Goal: Task Accomplishment & Management: Complete application form

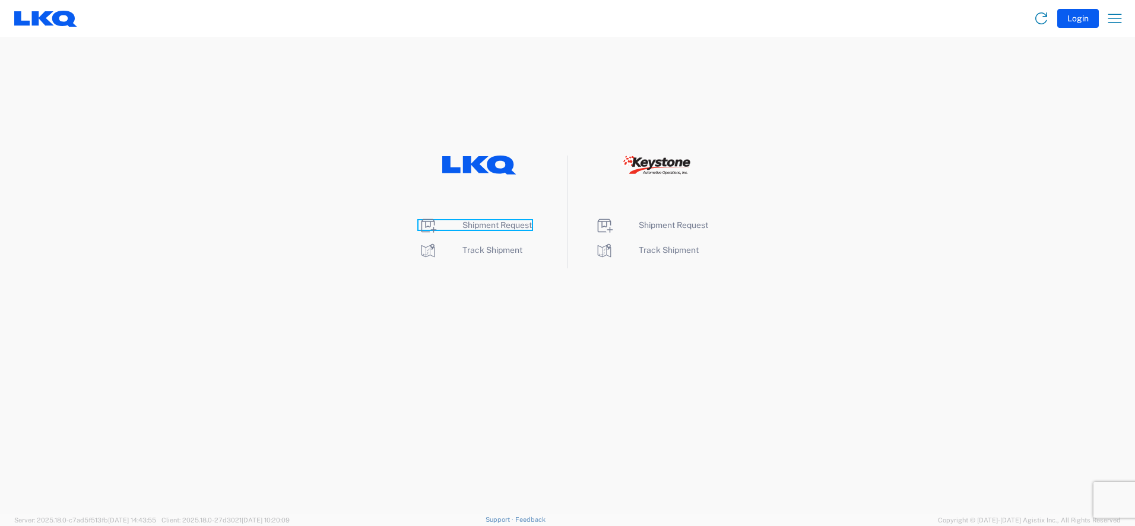
click at [520, 224] on span "Shipment Request" at bounding box center [496, 224] width 69 height 9
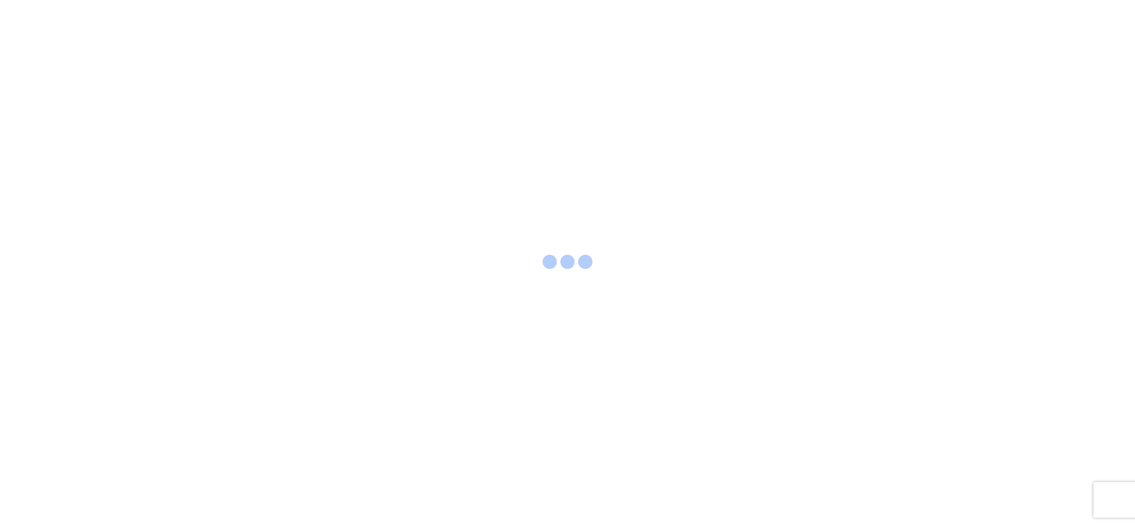
select select "FULL"
select select "LBS"
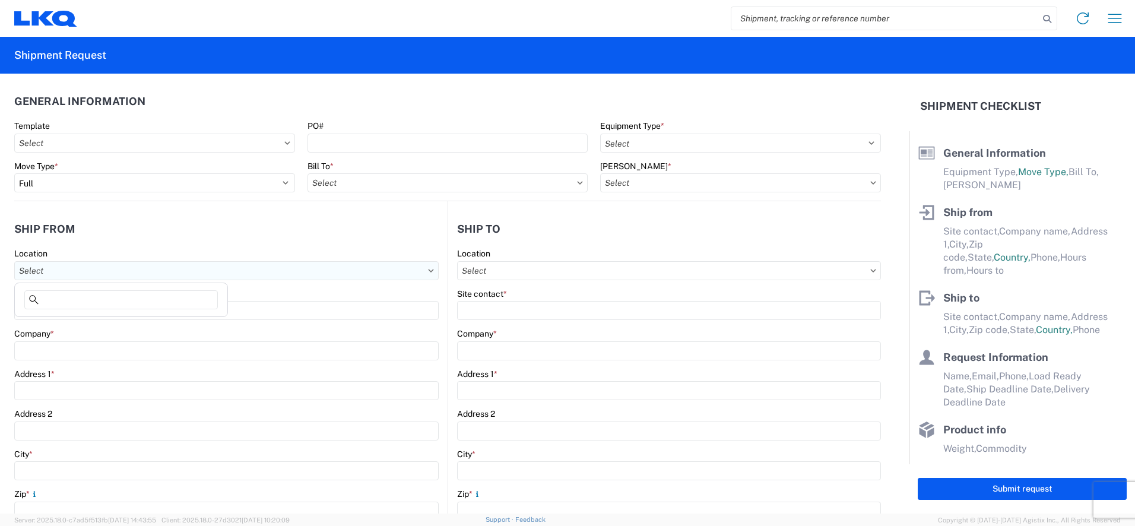
click at [82, 275] on input "Location" at bounding box center [226, 270] width 424 height 19
type input "1585"
click at [109, 323] on div "1585- LKQ [GEOGRAPHIC_DATA]" at bounding box center [121, 323] width 208 height 19
type input "1585- LKQ [GEOGRAPHIC_DATA]"
type input "LKQ Corporation"
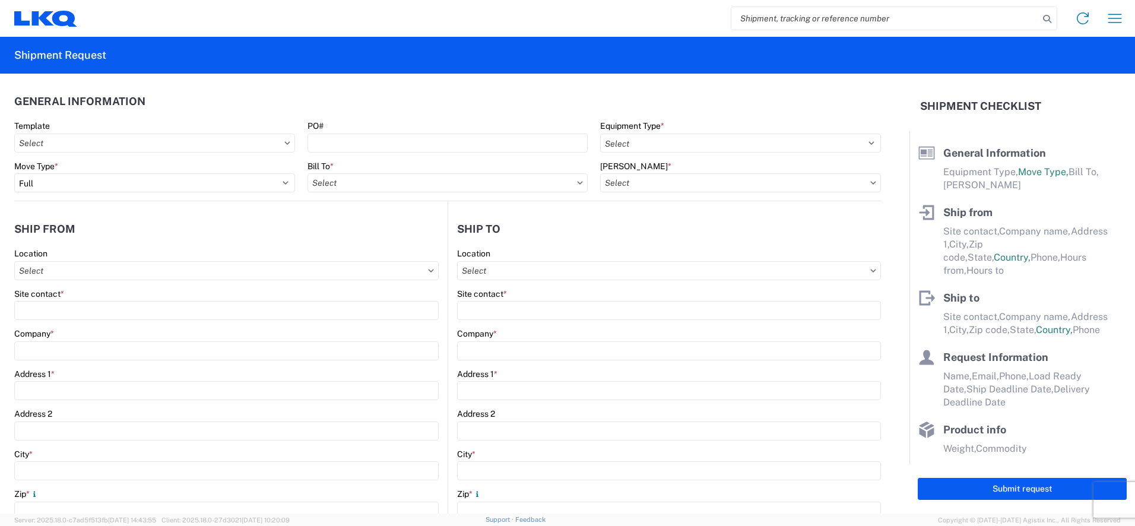
type input "[STREET_ADDRESS]"
type input "[GEOGRAPHIC_DATA]"
type input "60623-5012"
select select "IL"
select select "US"
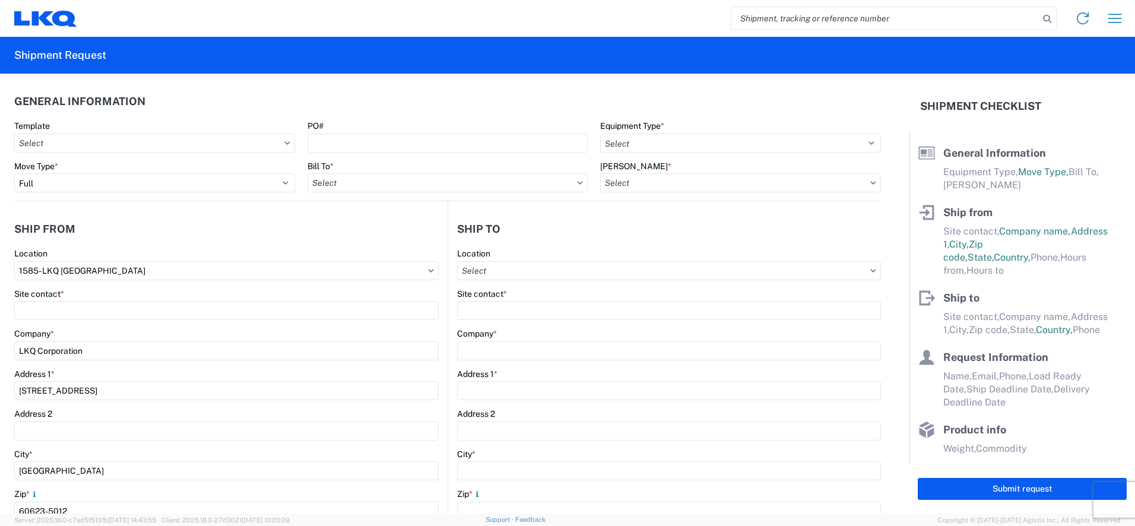
type input "07:00:00"
type input "17:00:00"
click at [345, 186] on input "Bill To *" at bounding box center [447, 182] width 281 height 19
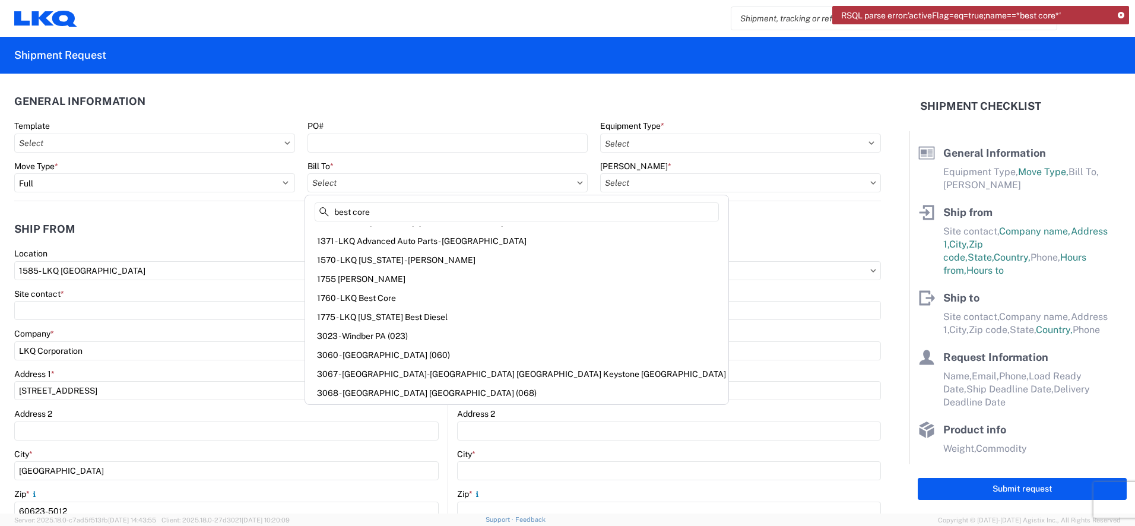
scroll to position [138, 0]
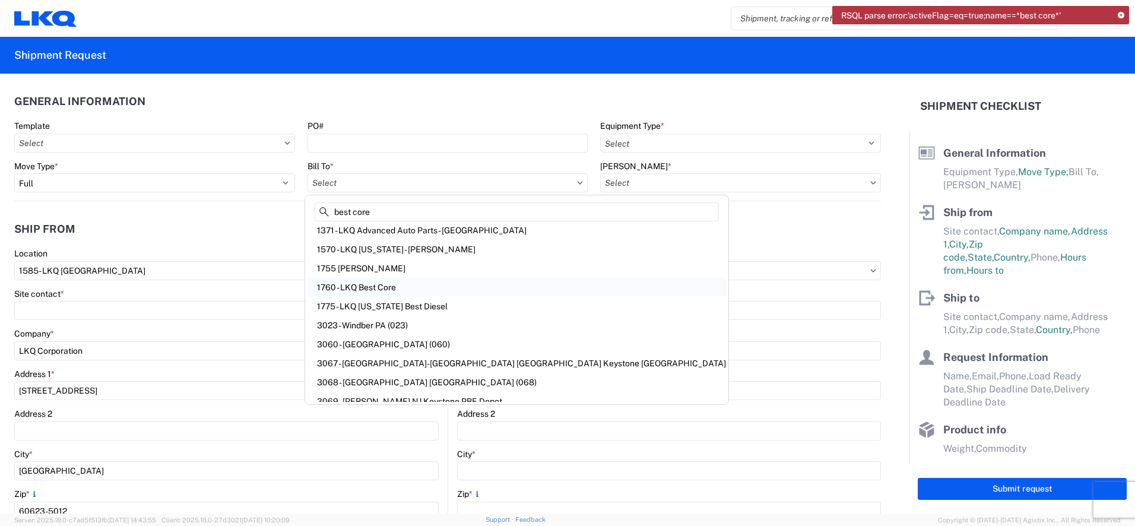
type input "best core"
click at [382, 291] on div "1760 - LKQ Best Core" at bounding box center [516, 287] width 418 height 19
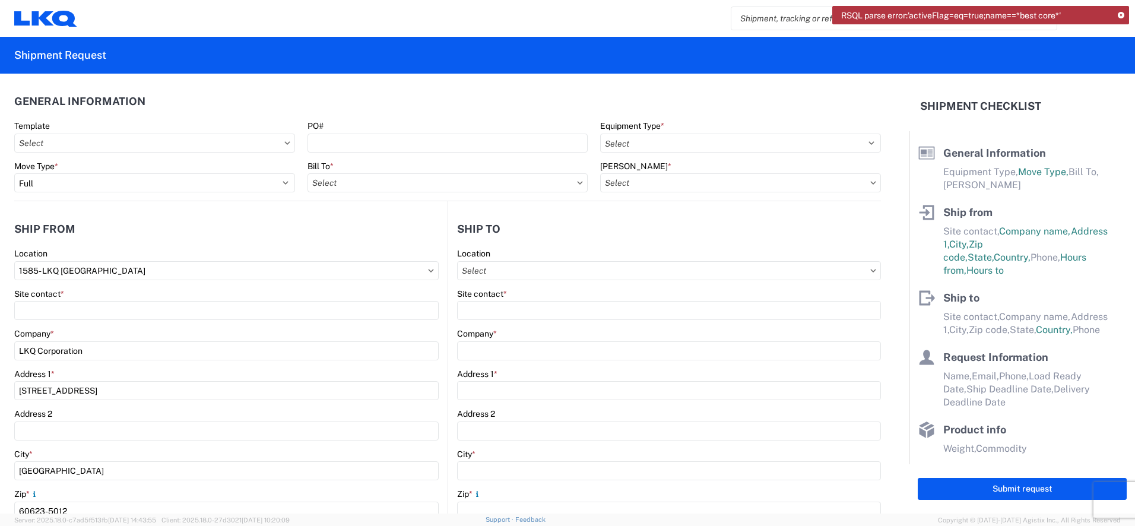
type input "1760 - LKQ Best Core"
click at [507, 269] on input "Location" at bounding box center [669, 270] width 424 height 19
type input "1760"
click at [512, 328] on div "1760 - LKQ Best Core" at bounding box center [560, 323] width 208 height 19
type input "1760 - LKQ Best Core"
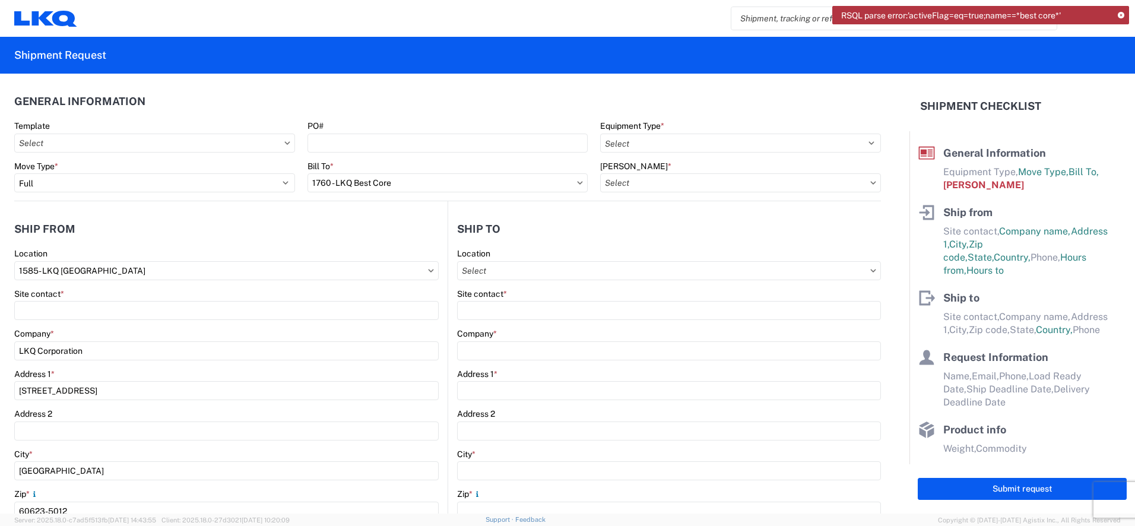
type input "LKQ Corporation"
type input "[STREET_ADDRESS]"
type input "[GEOGRAPHIC_DATA]"
type input "77038"
select select "[GEOGRAPHIC_DATA]"
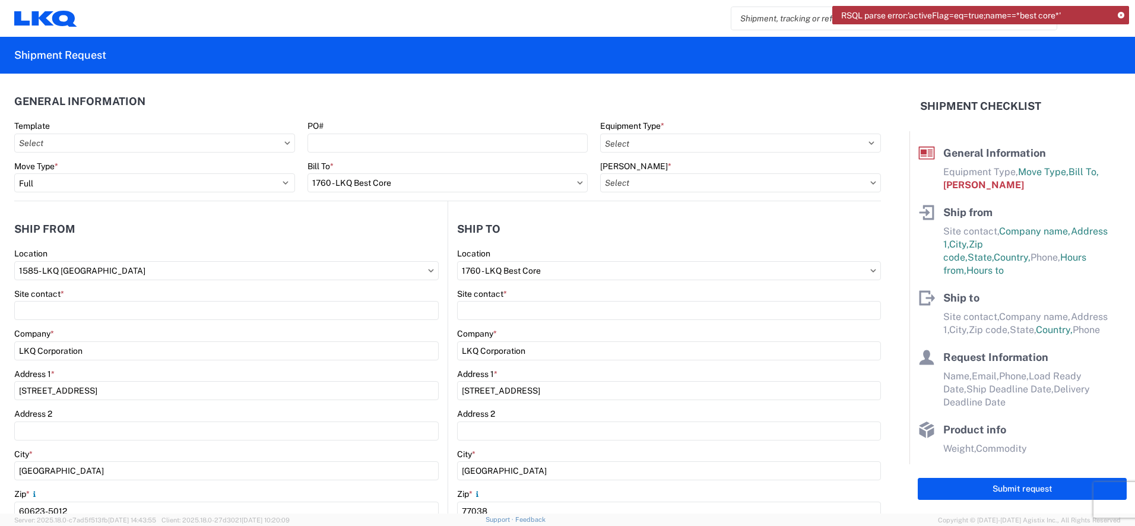
select select "US"
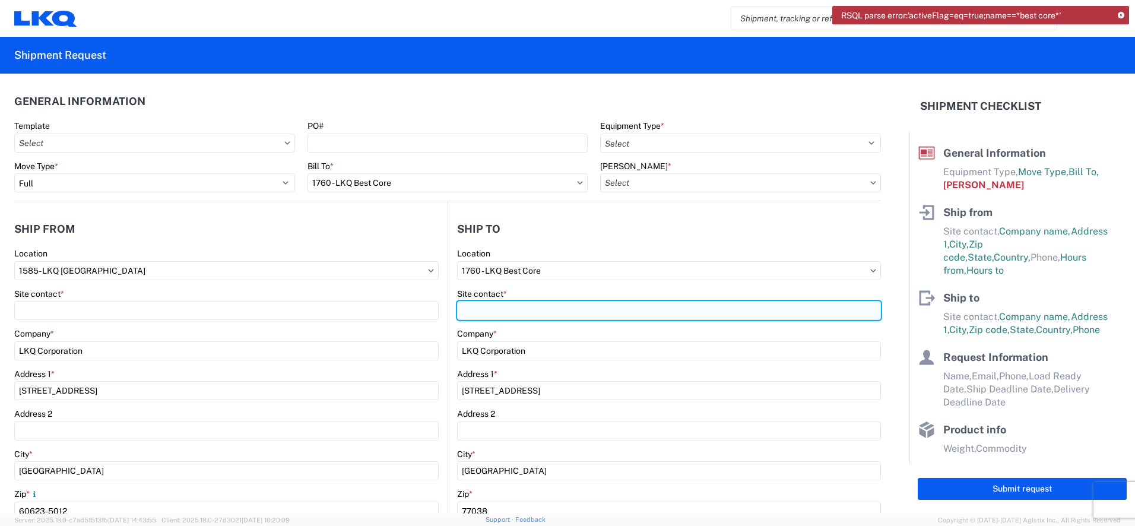
click at [475, 313] on input "Site contact *" at bounding box center [669, 310] width 424 height 19
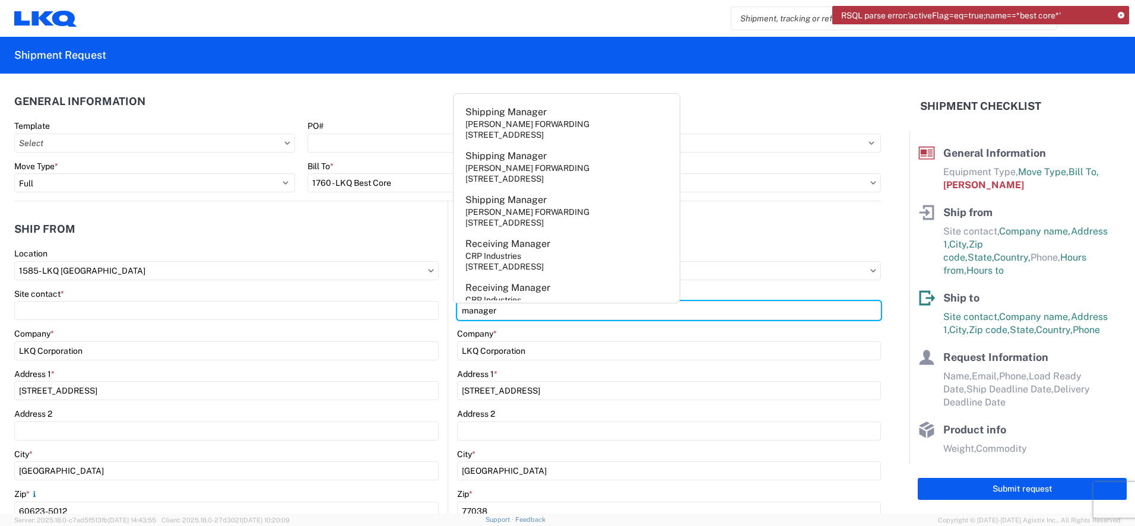
scroll to position [385, 0]
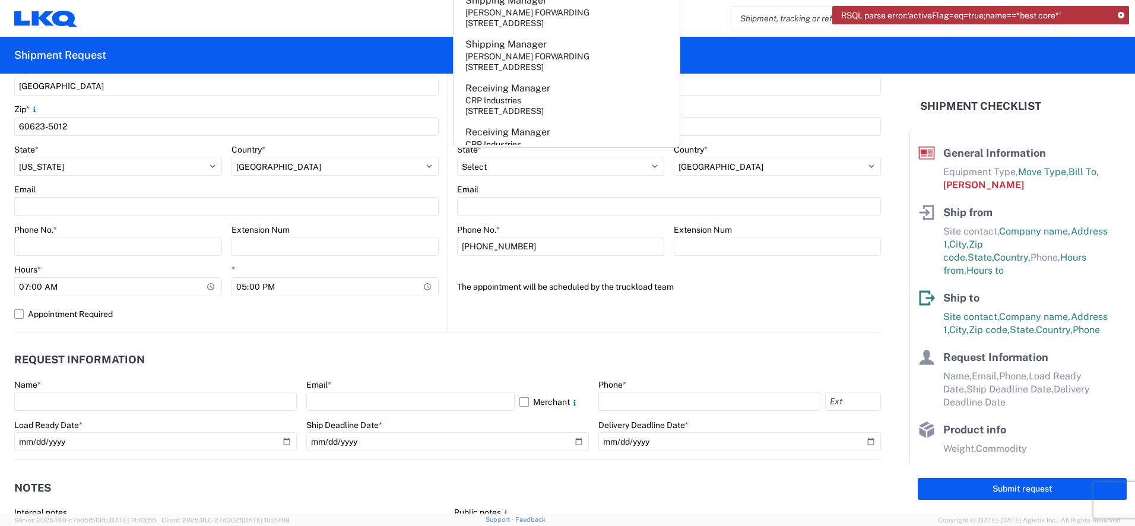
type input "manager"
click at [1084, 68] on agx-form-header "Shipment Request" at bounding box center [567, 55] width 1135 height 37
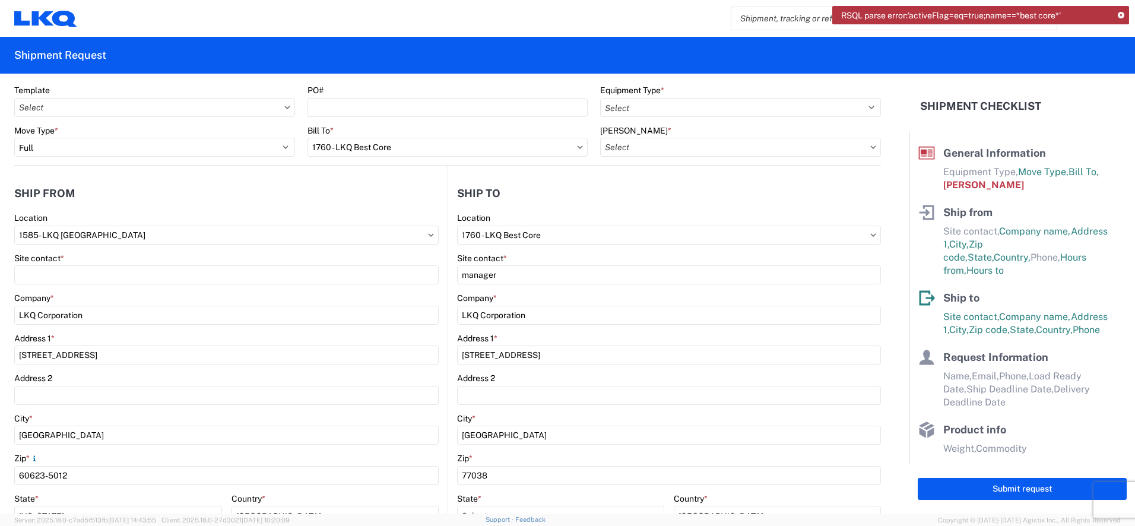
scroll to position [28, 0]
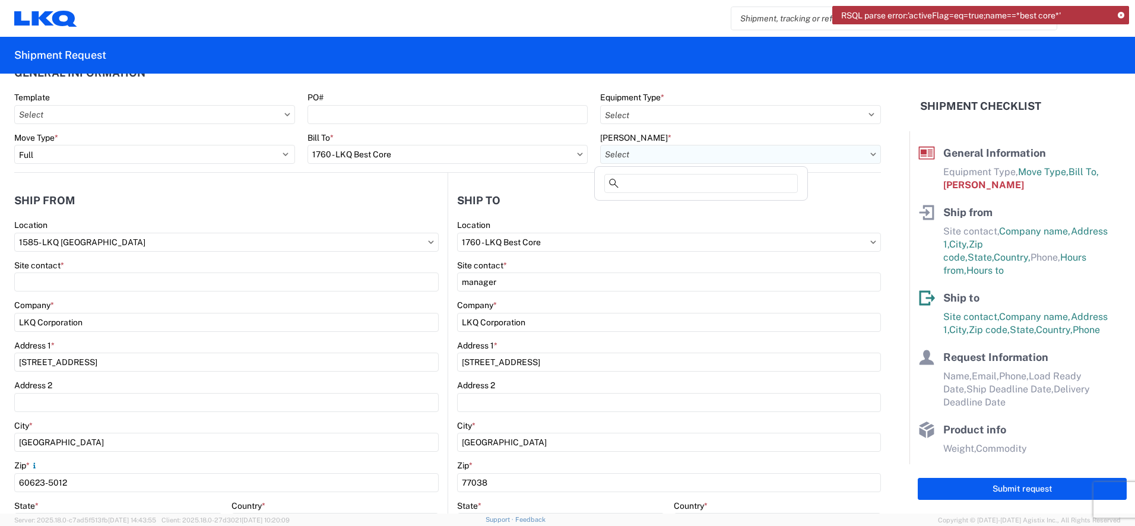
click at [631, 148] on input "[PERSON_NAME] *" at bounding box center [740, 154] width 281 height 19
click at [727, 209] on div "1760-1300-50180-0000 - 1760 Freight In - Cores" at bounding box center [701, 207] width 208 height 19
type input "1760-1300-50180-0000 - 1760 Freight In - Cores"
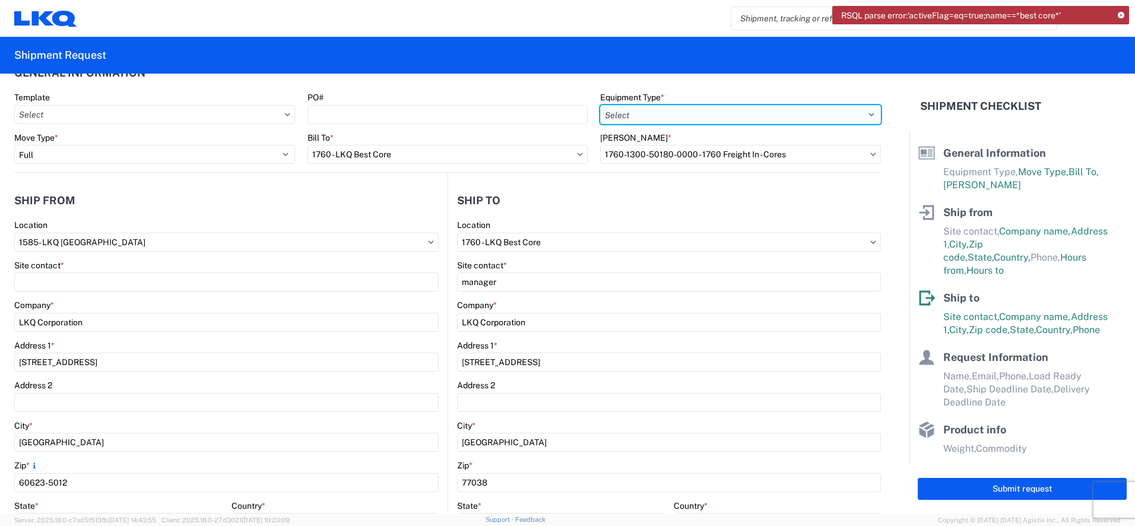
click at [686, 112] on select "Select 53’ Dry Van Flatbed Dropdeck (van) Lowboy (flatbed) Rail" at bounding box center [740, 114] width 281 height 19
select select "STDV"
click at [600, 105] on select "Select 53’ Dry Van Flatbed Dropdeck (van) Lowboy (flatbed) Rail" at bounding box center [740, 114] width 281 height 19
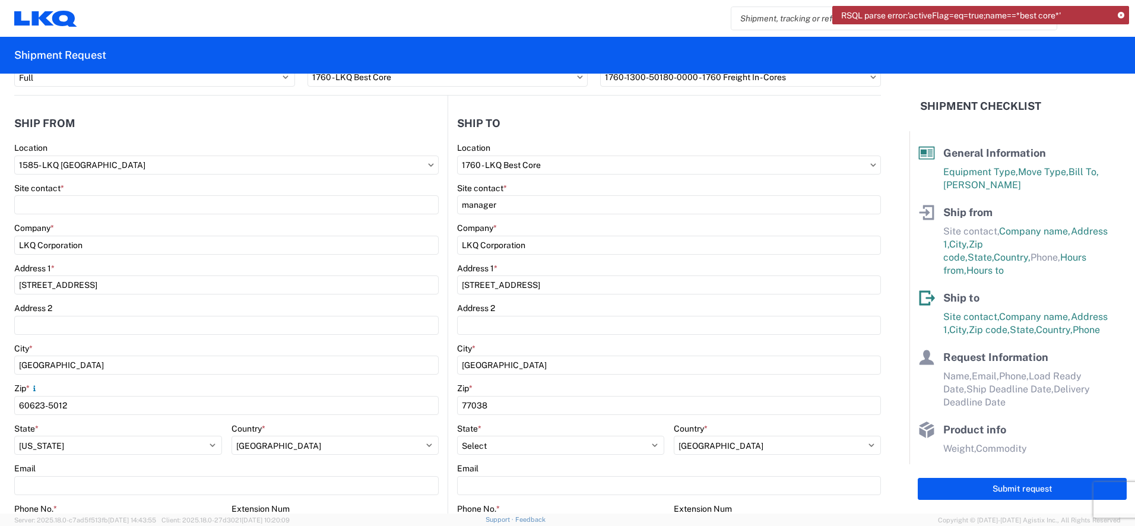
scroll to position [107, 0]
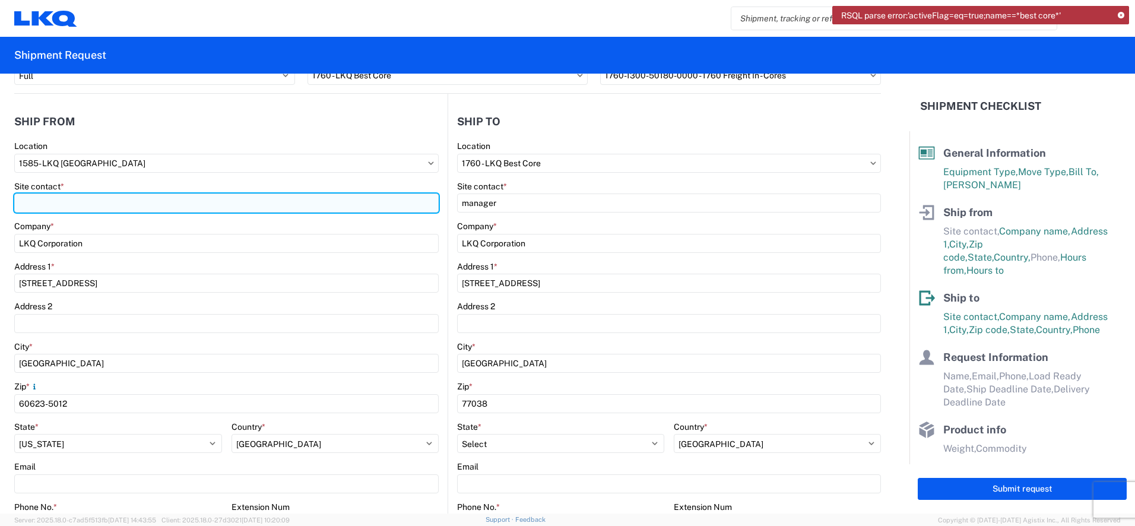
drag, startPoint x: 45, startPoint y: 207, endPoint x: 54, endPoint y: 206, distance: 9.6
click at [46, 207] on input "Site contact *" at bounding box center [226, 202] width 424 height 19
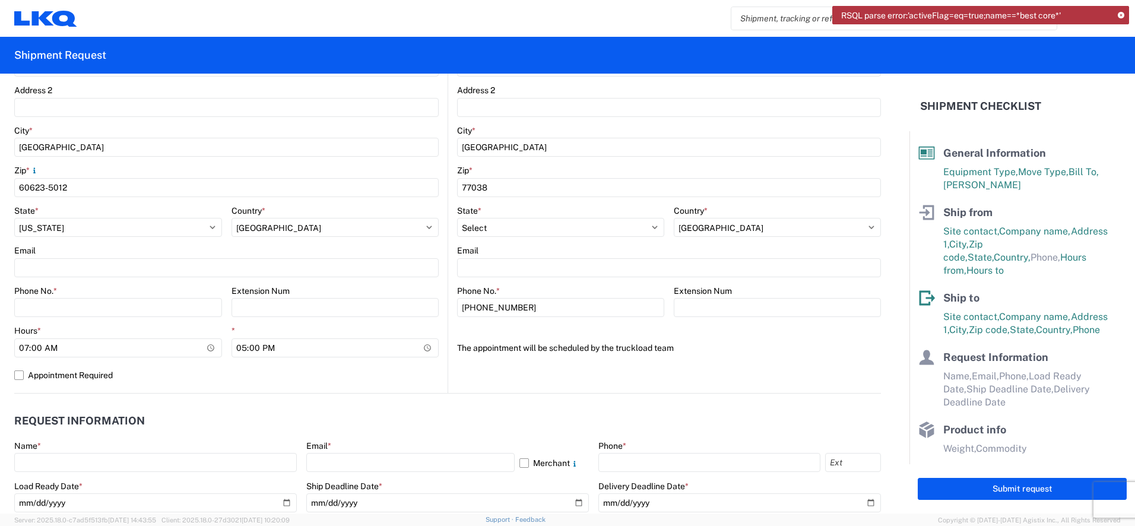
scroll to position [325, 0]
type input "[PERSON_NAME]"
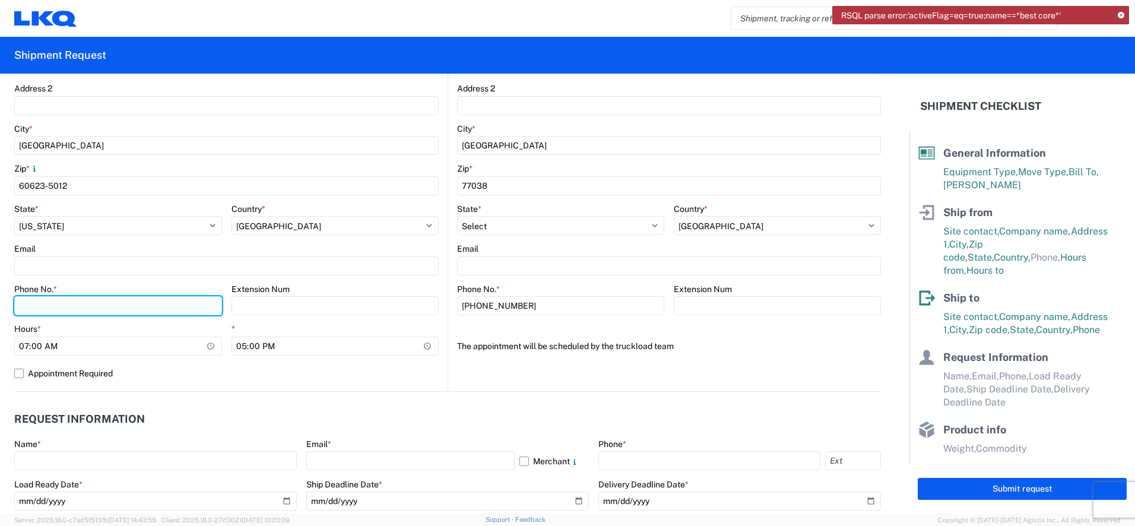
click at [33, 307] on input "Phone No. *" at bounding box center [118, 305] width 208 height 19
type input "7089064629"
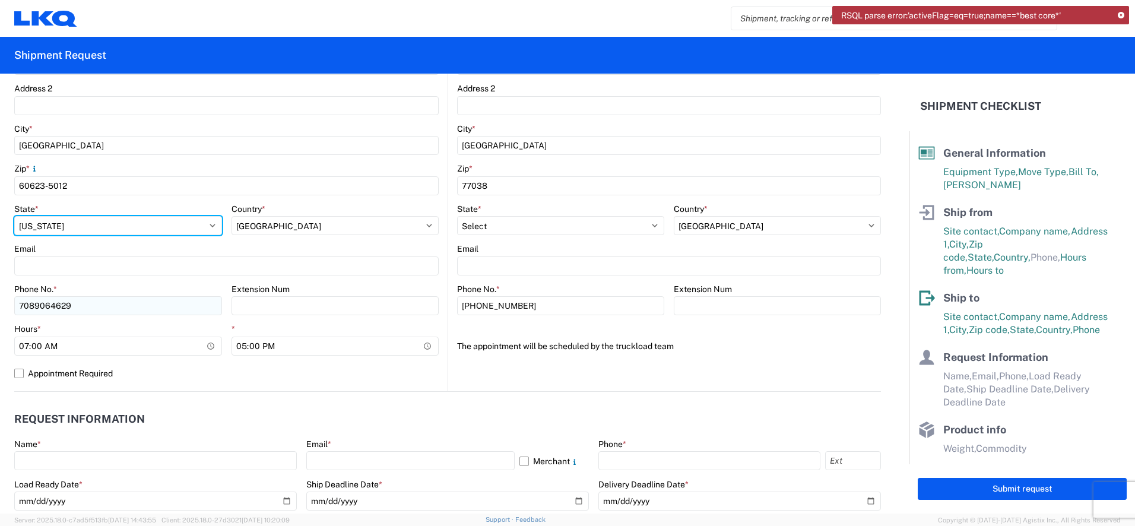
select select "[GEOGRAPHIC_DATA]"
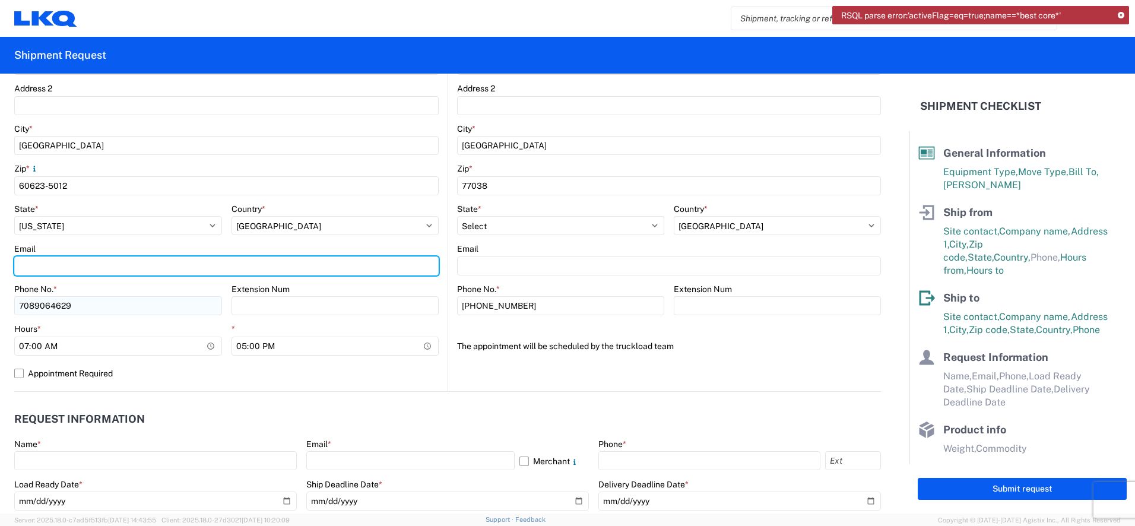
type input "[EMAIL_ADDRESS][DOMAIN_NAME]"
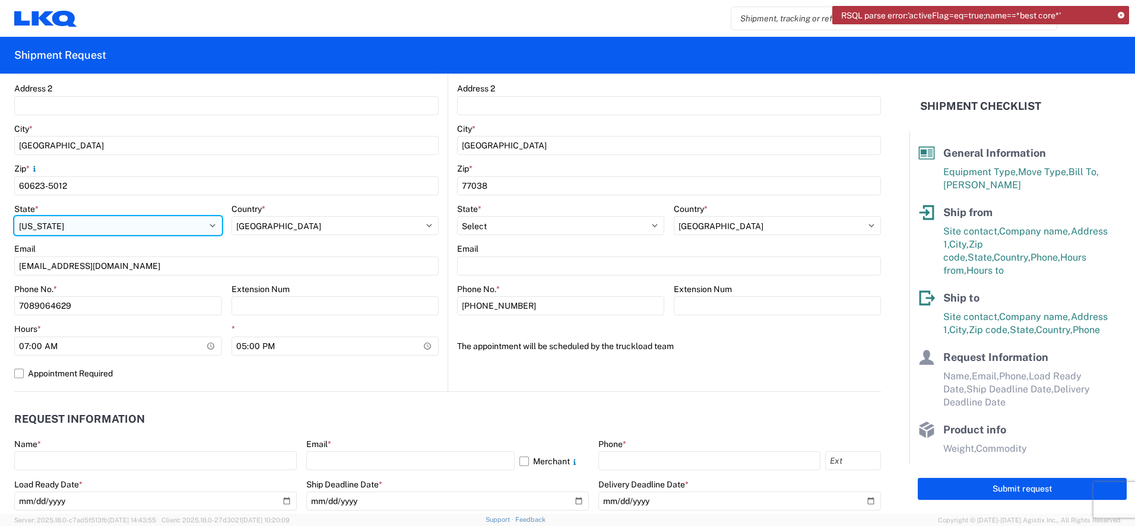
click at [46, 224] on select "Select [US_STATE] [US_STATE] [US_STATE] [US_STATE] Armed Forces Americas Armed …" at bounding box center [118, 225] width 208 height 19
select select "IL"
click at [14, 216] on select "Select [US_STATE] [US_STATE] [US_STATE] [US_STATE] Armed Forces Americas Armed …" at bounding box center [118, 225] width 208 height 19
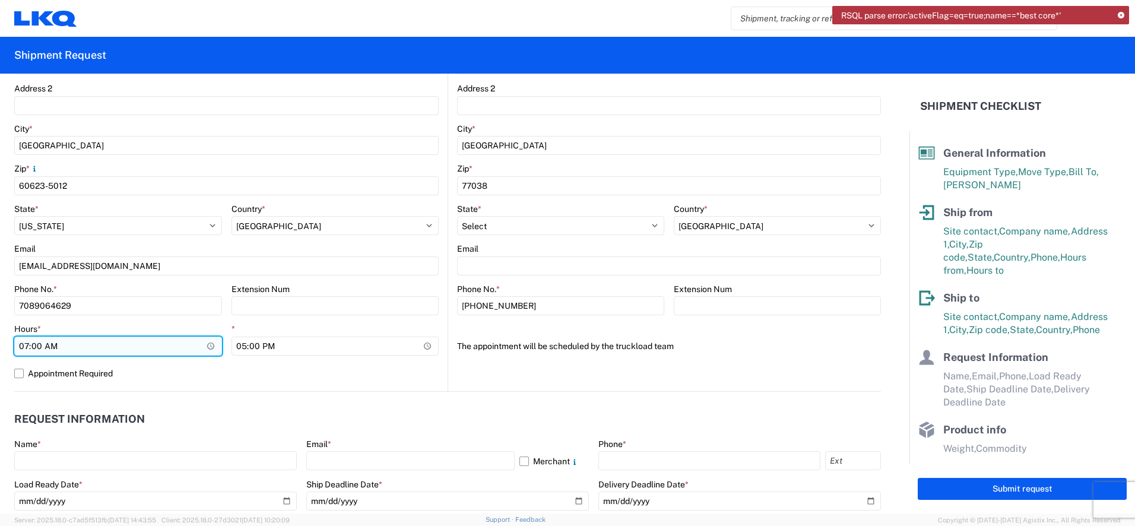
click at [209, 343] on input "07:00:00" at bounding box center [118, 345] width 208 height 19
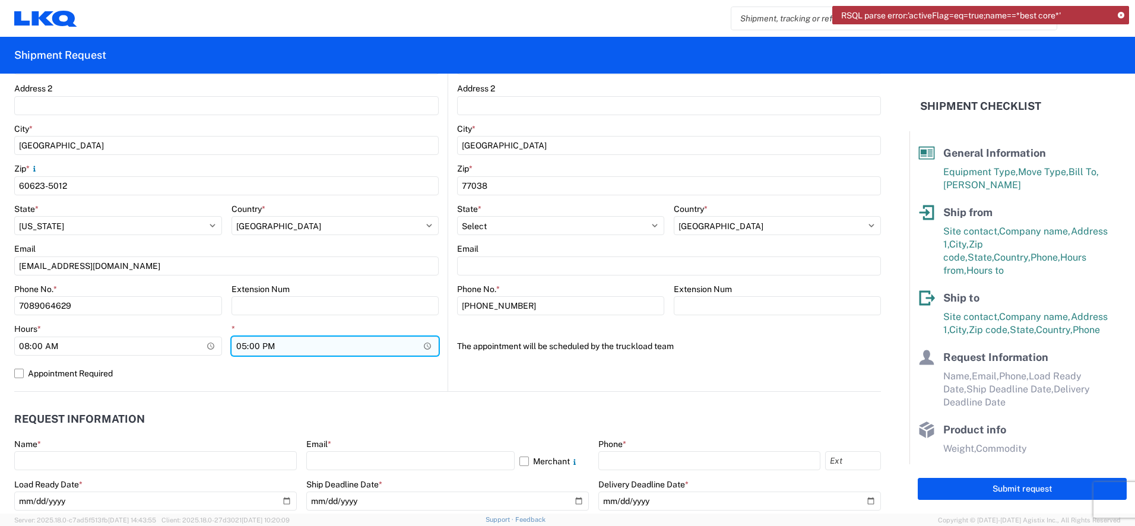
type input "08:00"
click at [425, 345] on input "17:00:00" at bounding box center [335, 345] width 208 height 19
type input "17:00"
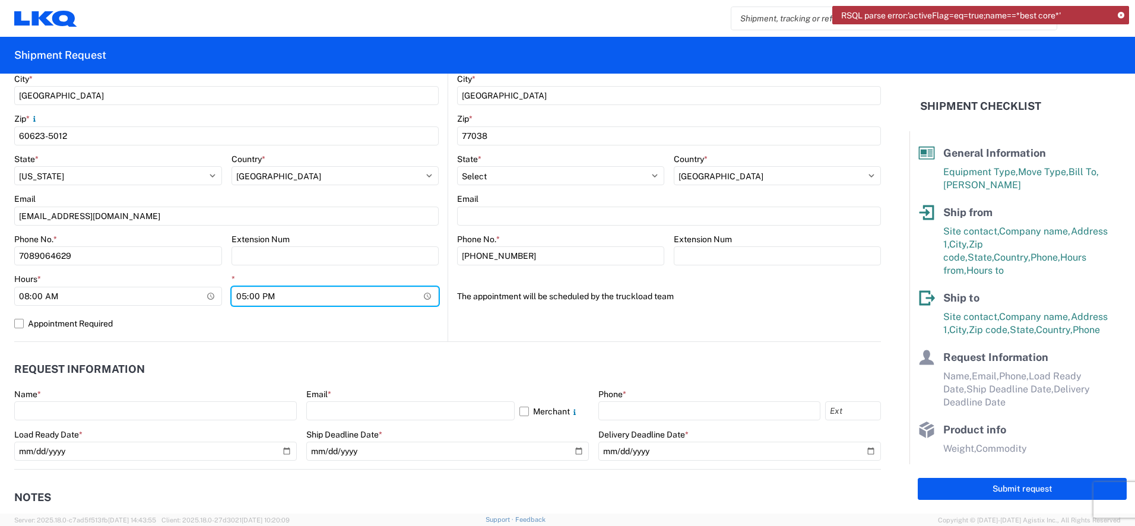
scroll to position [385, 0]
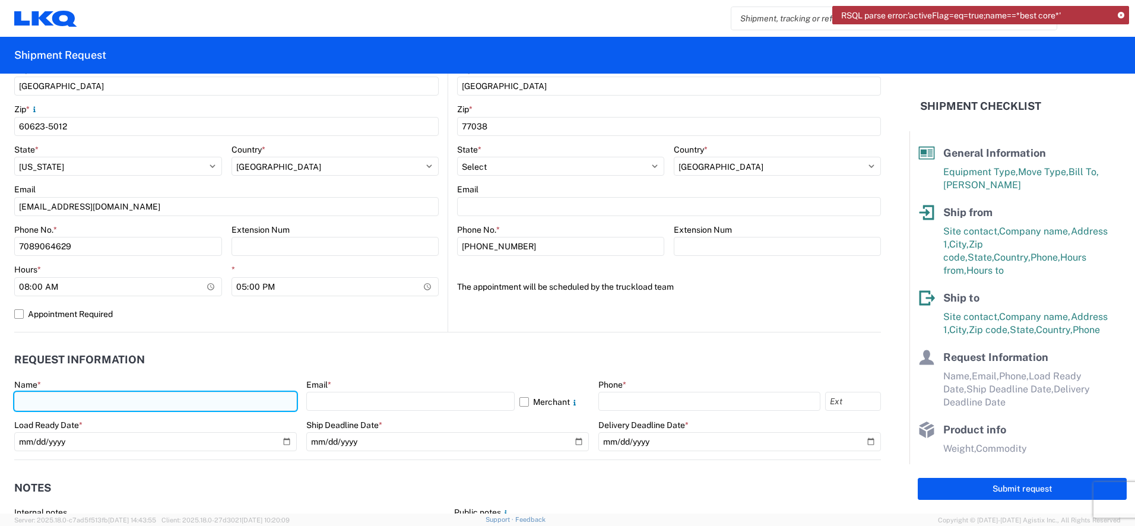
click at [30, 402] on input "text" at bounding box center [155, 401] width 282 height 19
type input "[PERSON_NAME]"
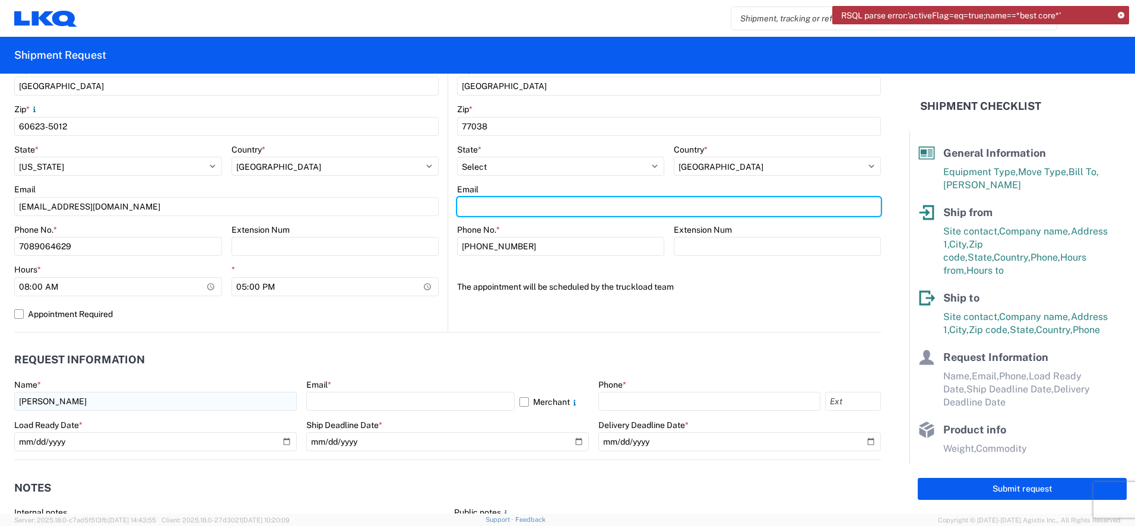
type input "[EMAIL_ADDRESS][DOMAIN_NAME]"
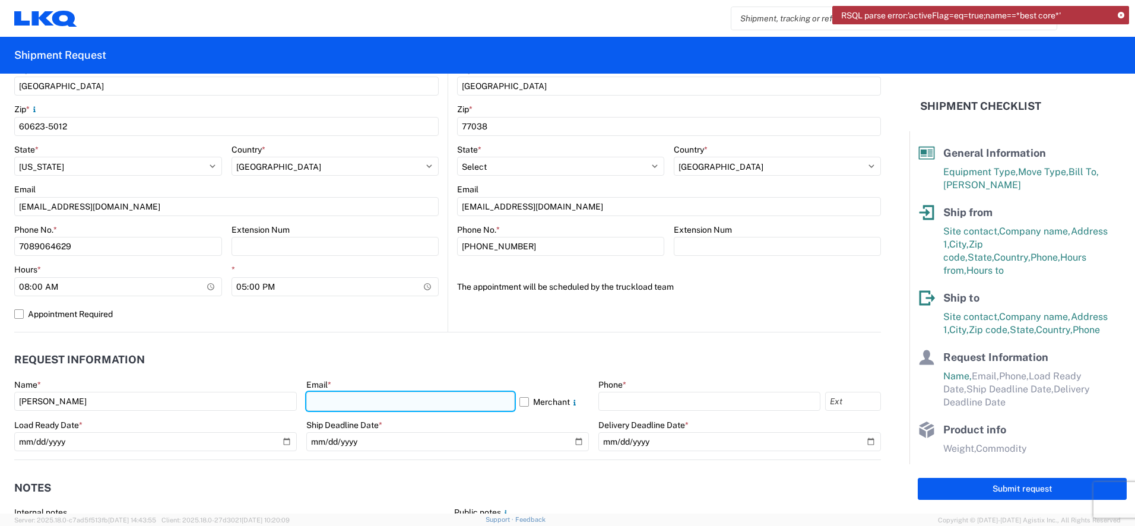
click at [349, 406] on input "text" at bounding box center [410, 401] width 208 height 19
type input "[EMAIL_ADDRESS][DOMAIN_NAME]"
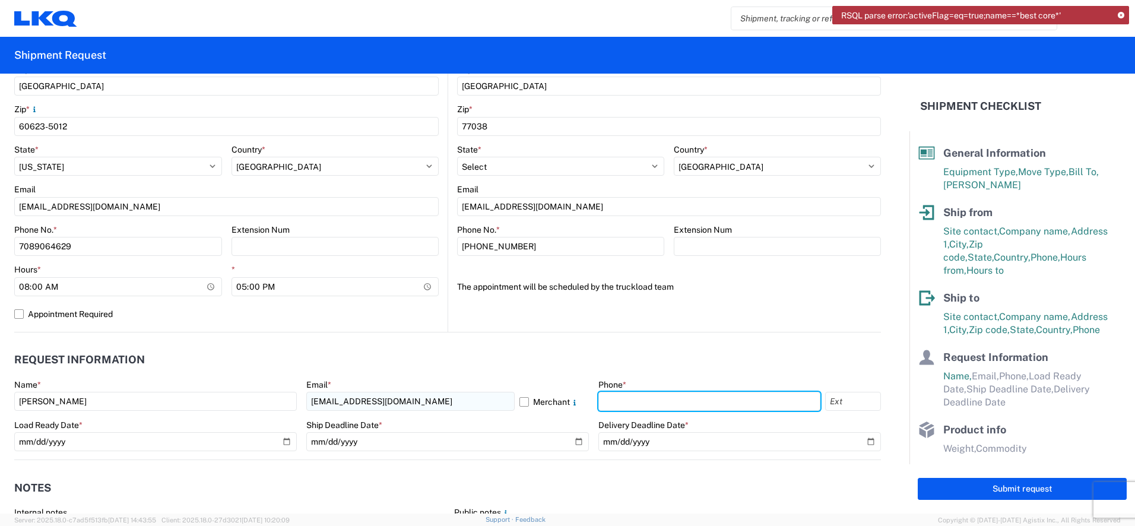
type input "7089064629"
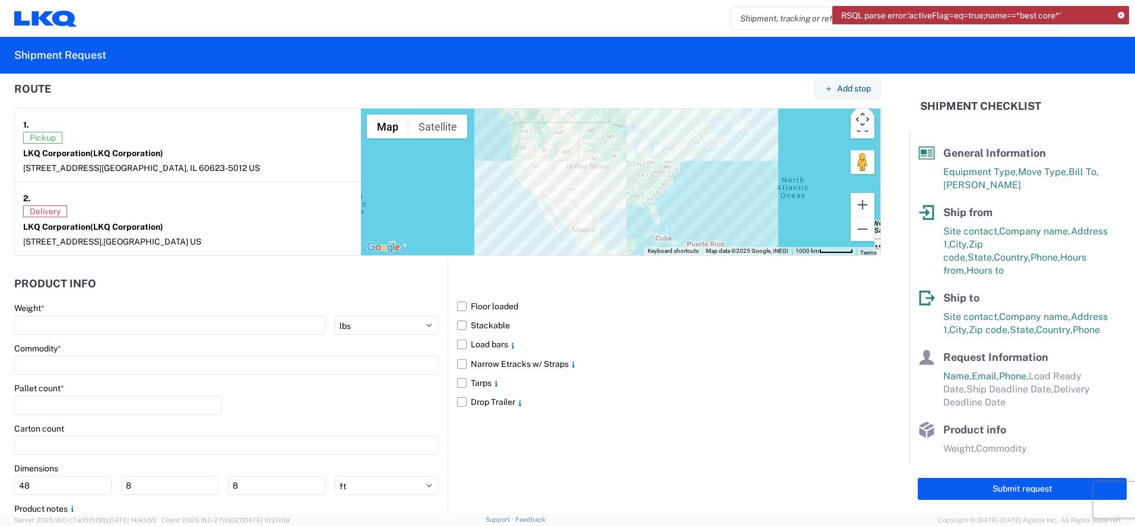
scroll to position [938, 0]
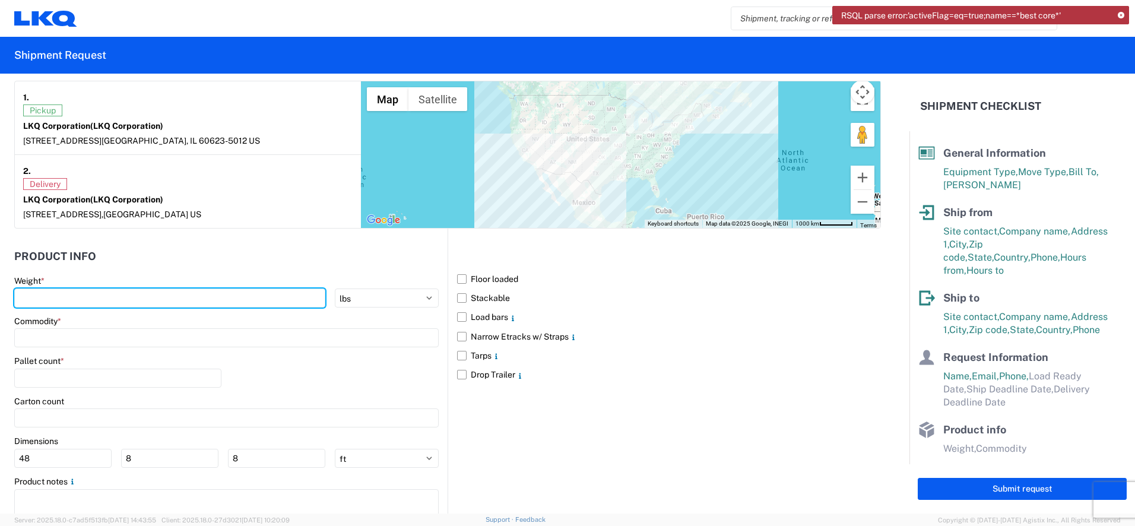
drag, startPoint x: 47, startPoint y: 301, endPoint x: 131, endPoint y: 310, distance: 84.1
click at [49, 301] on input "number" at bounding box center [169, 297] width 311 height 19
type input "42000"
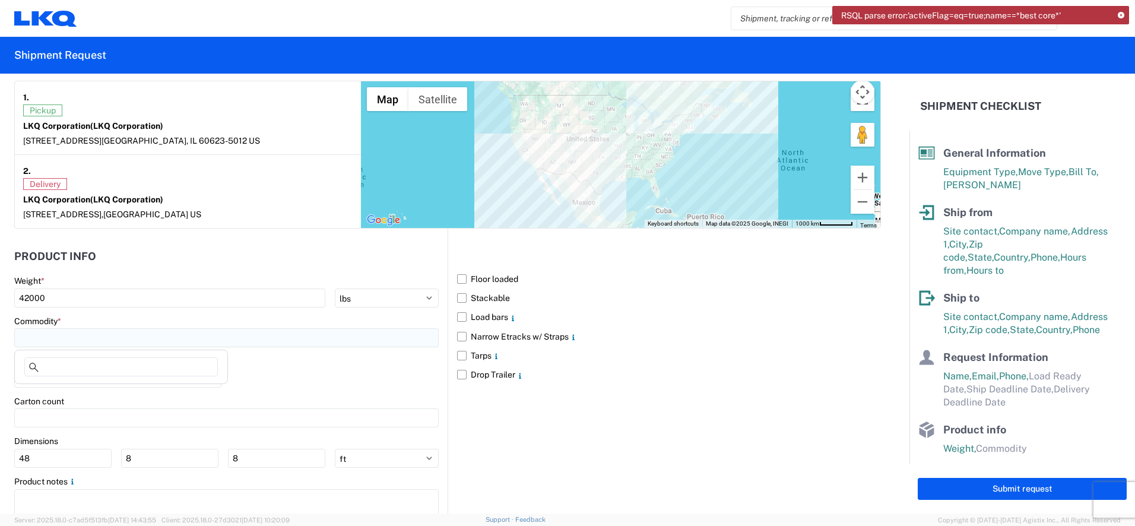
click at [33, 343] on input at bounding box center [226, 337] width 424 height 19
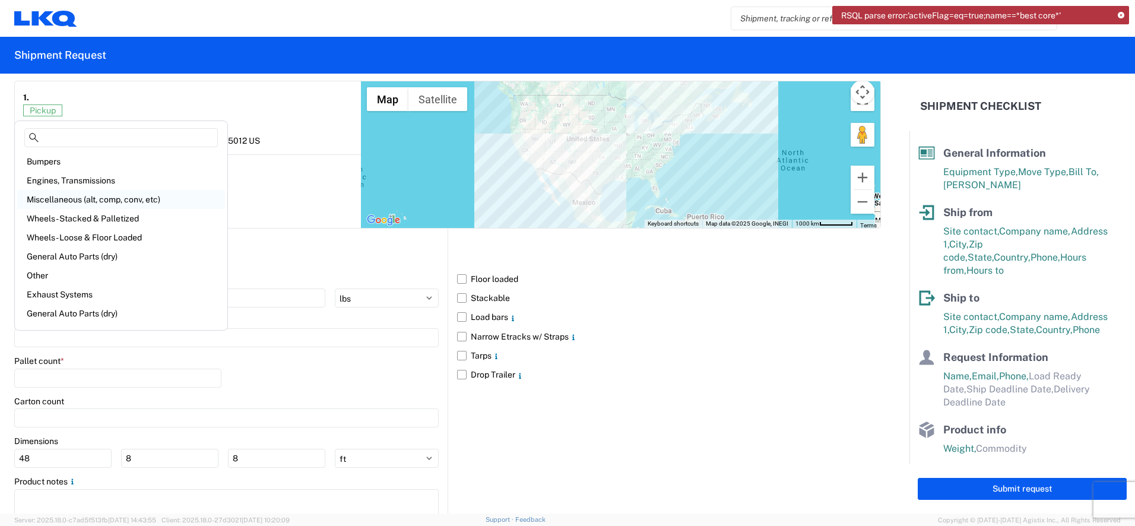
click at [117, 199] on div "Miscellaneous (alt, comp, conv, etc)" at bounding box center [121, 199] width 208 height 19
type input "Miscellaneous (alt, comp, conv, etc)"
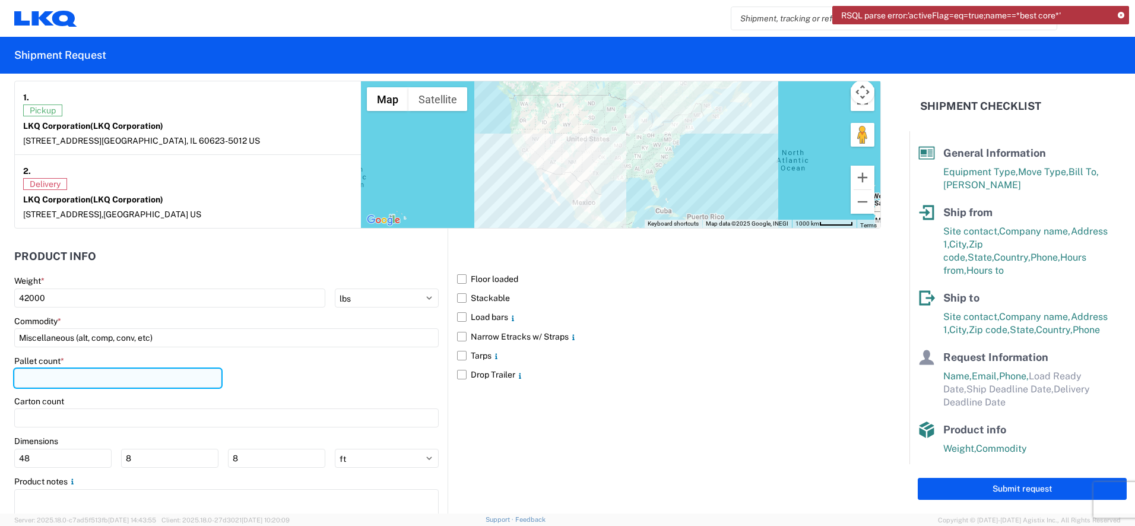
click at [40, 383] on input "number" at bounding box center [117, 377] width 207 height 19
type input "40"
click at [462, 279] on label "Floor loaded" at bounding box center [669, 278] width 424 height 19
click at [0, 0] on input "Floor loaded" at bounding box center [0, 0] width 0 height 0
click at [457, 296] on label "Stackable" at bounding box center [669, 297] width 424 height 19
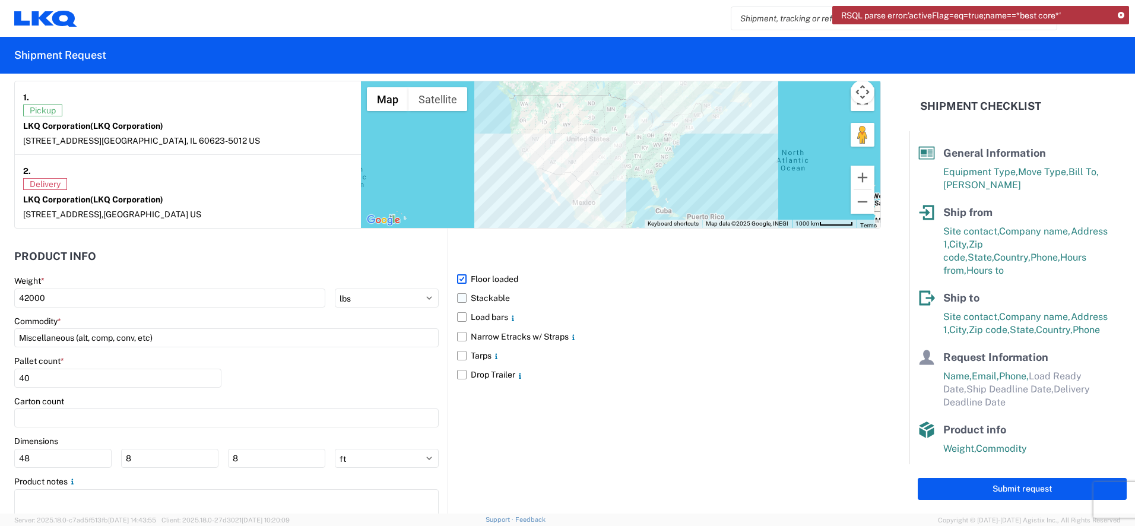
click at [0, 0] on input "Stackable" at bounding box center [0, 0] width 0 height 0
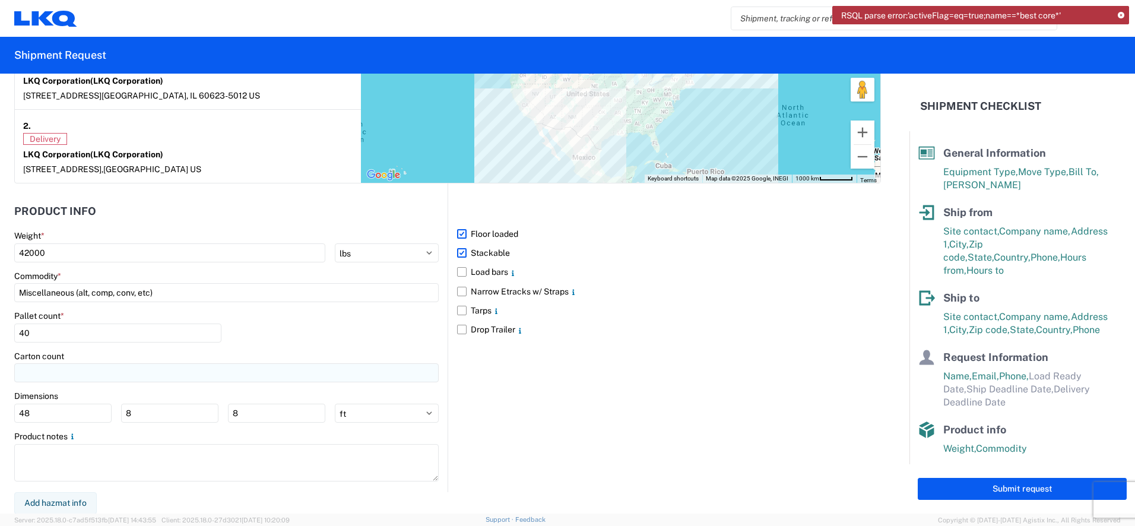
scroll to position [984, 0]
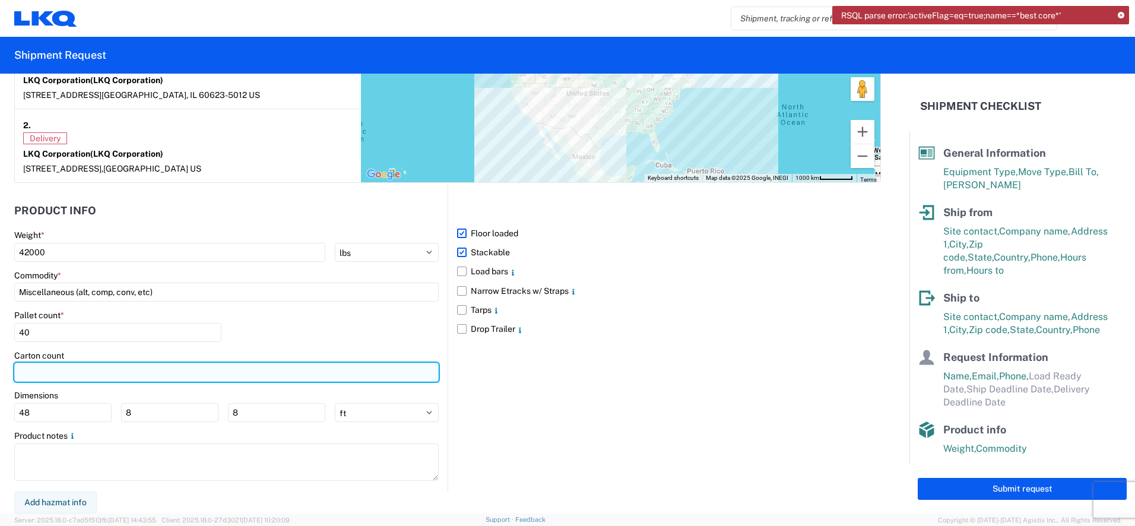
click at [51, 371] on input "number" at bounding box center [226, 372] width 424 height 19
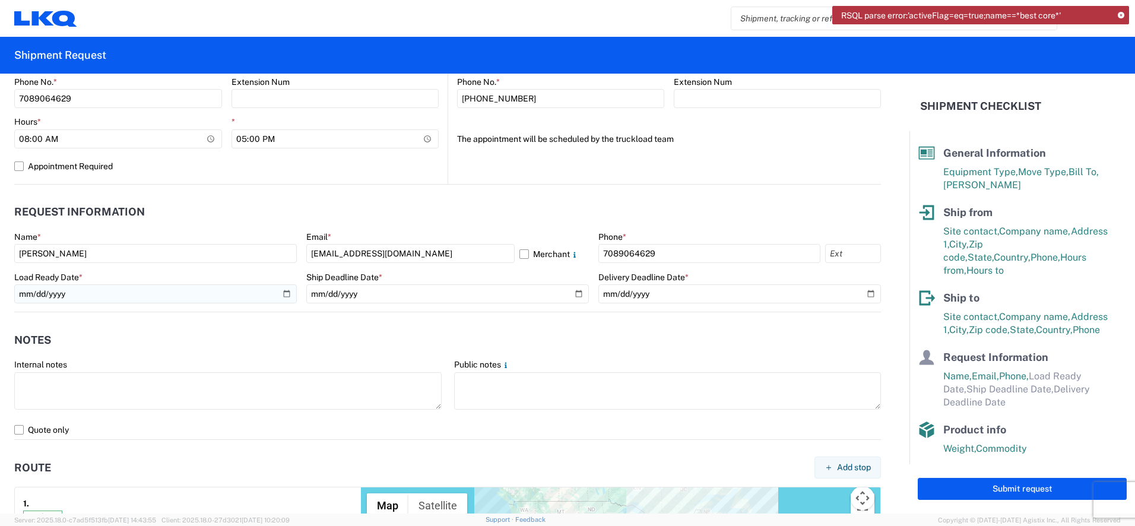
scroll to position [529, 0]
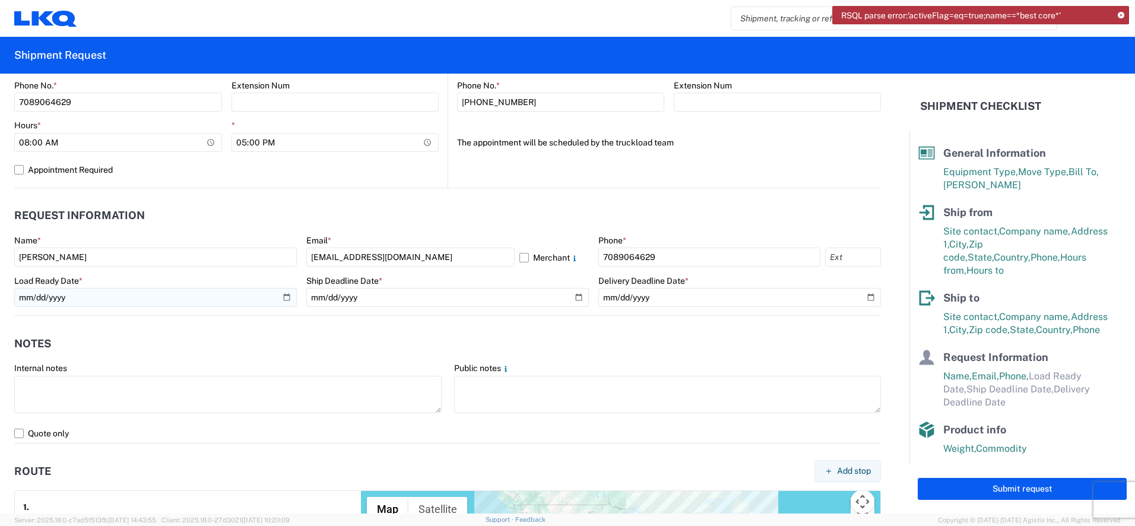
type input "40"
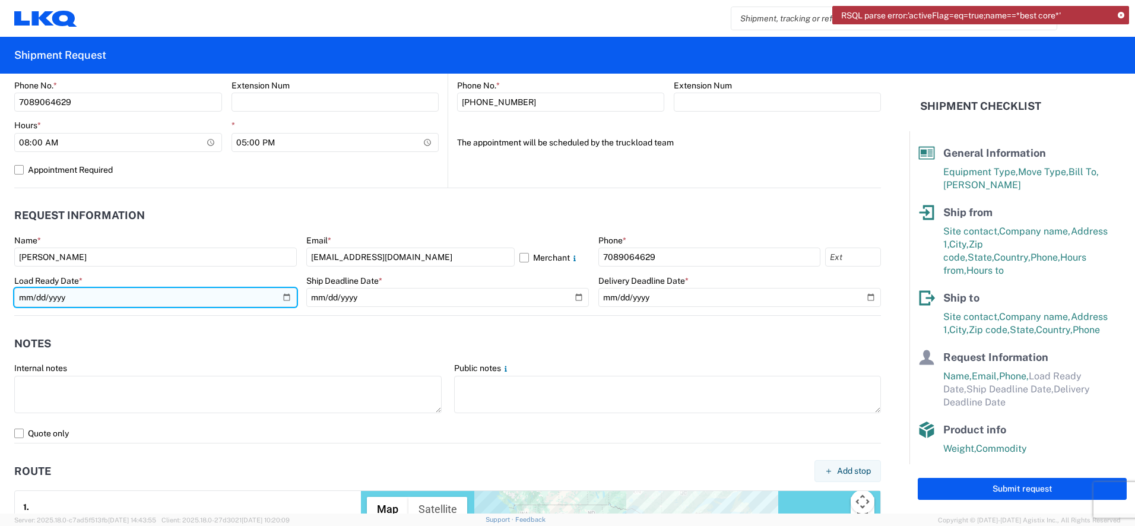
click at [284, 297] on input "date" at bounding box center [155, 297] width 282 height 19
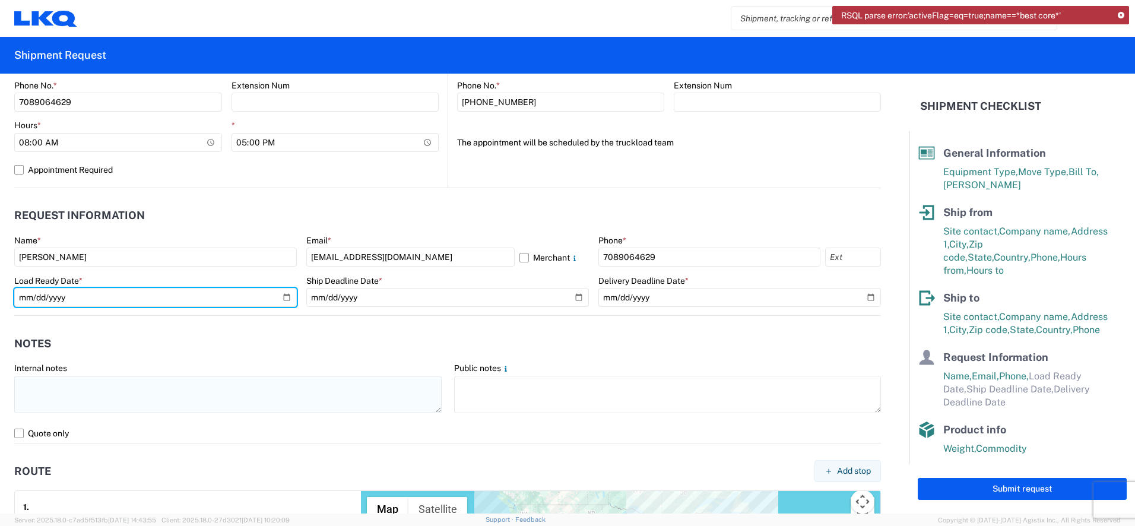
type input "[DATE]"
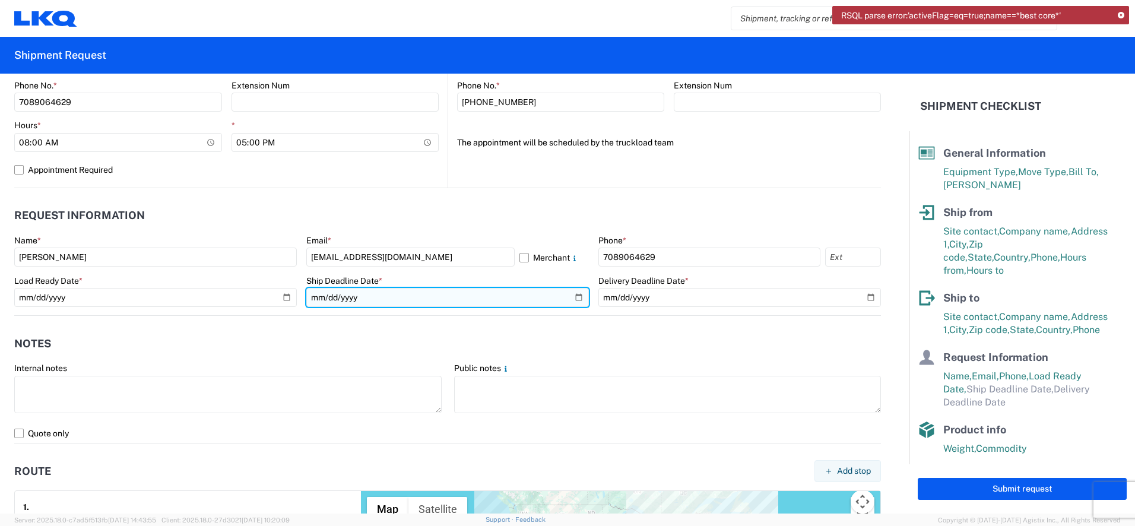
click at [574, 294] on input "date" at bounding box center [447, 297] width 282 height 19
type input "[DATE]"
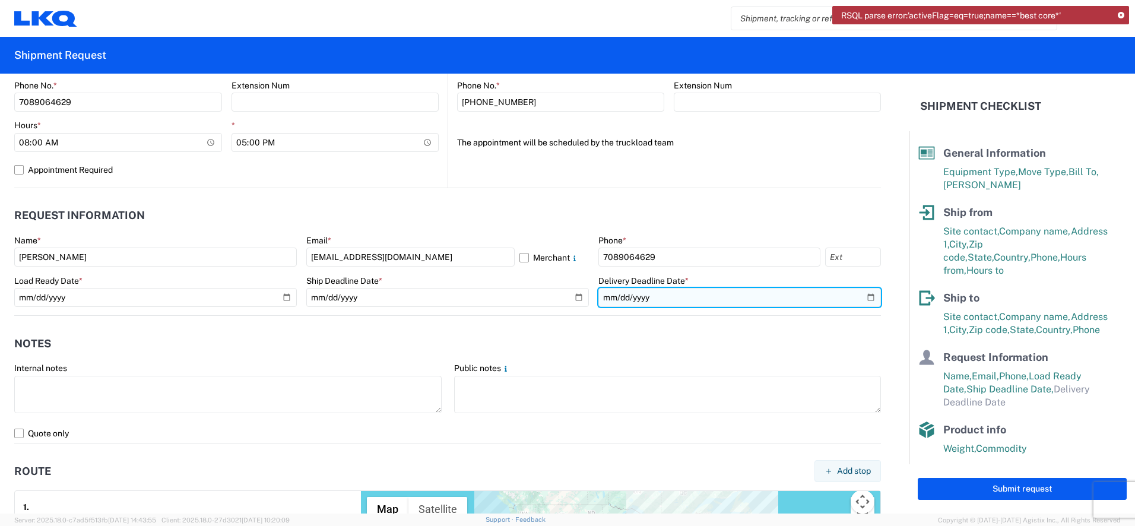
click at [858, 297] on input "date" at bounding box center [739, 297] width 282 height 19
type input "[DATE]"
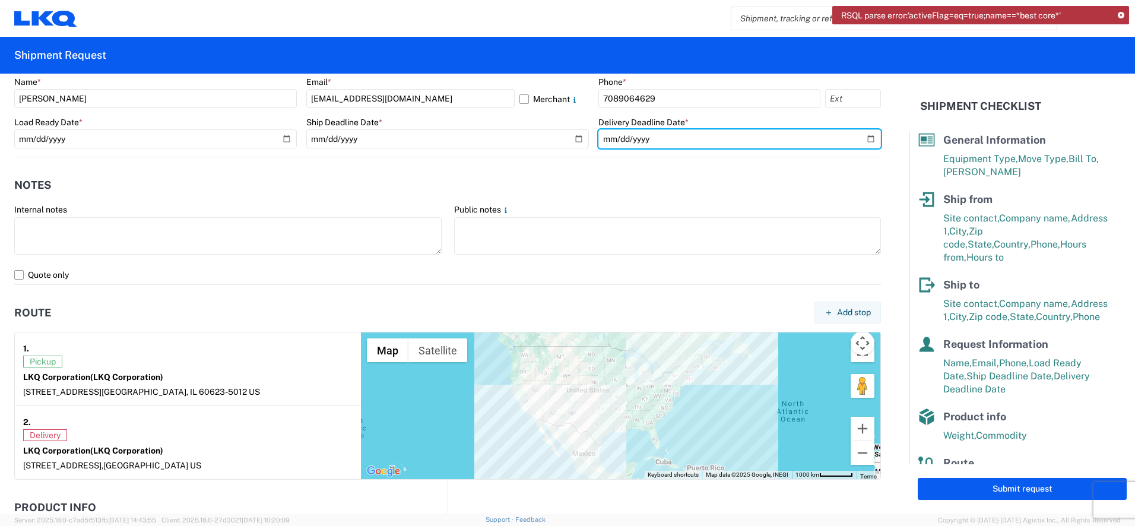
scroll to position [63, 0]
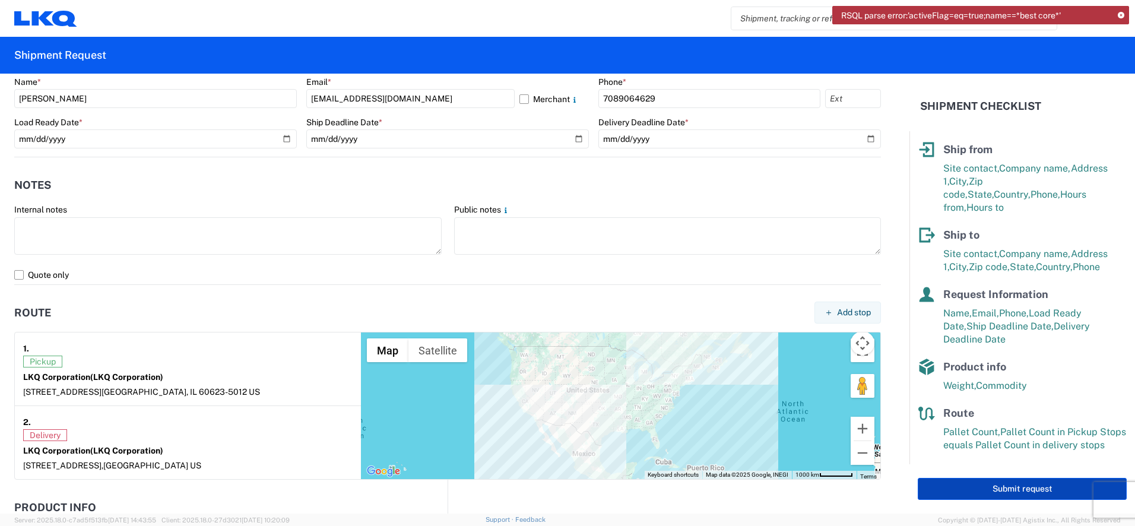
click at [1016, 486] on button "Submit request" at bounding box center [1021, 489] width 209 height 22
select select "US"
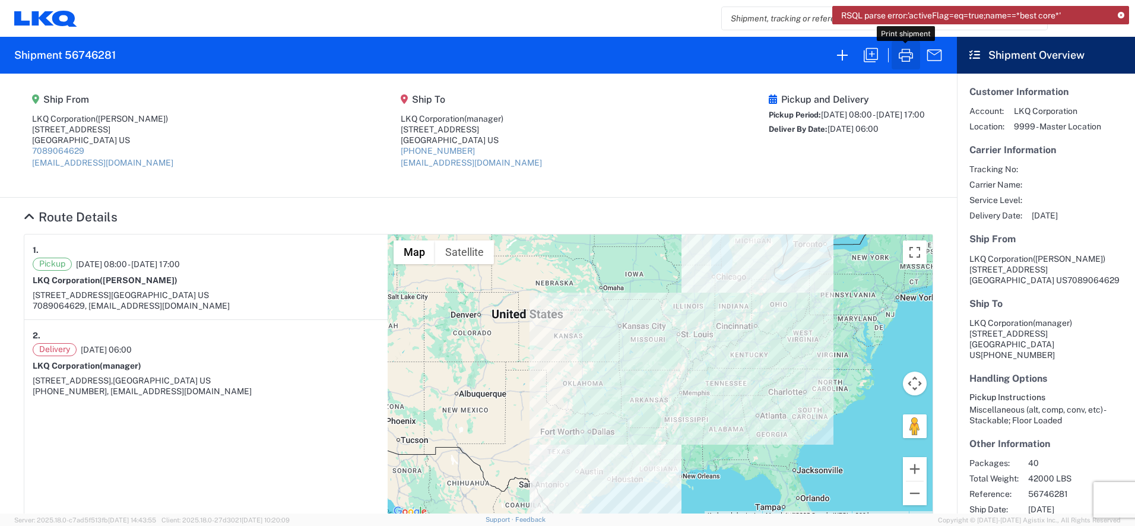
click at [906, 56] on icon "button" at bounding box center [905, 55] width 19 height 19
select select "FULL"
select select "US"
select select "LBS"
